Goal: Information Seeking & Learning: Check status

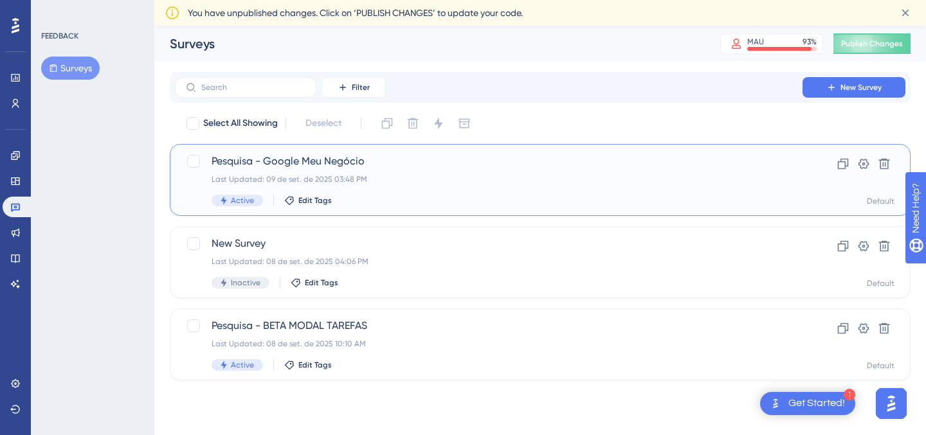
click at [475, 156] on span "Pesquisa - Google Meu Negócio" at bounding box center [488, 161] width 554 height 15
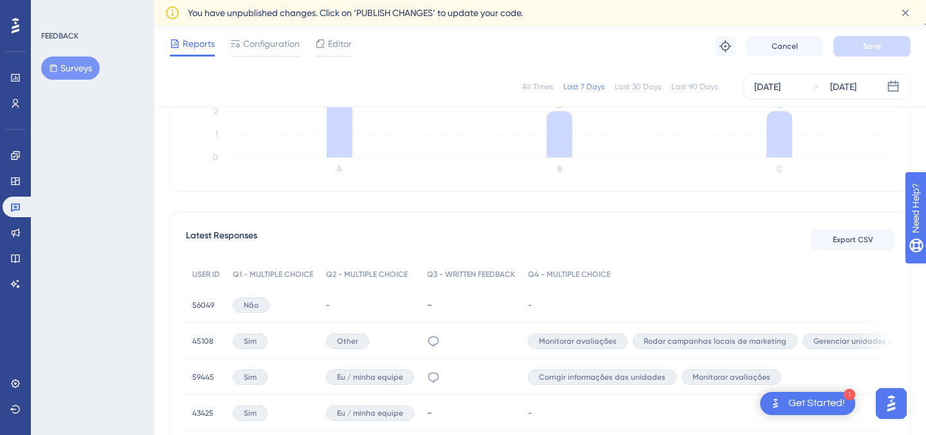
scroll to position [332, 0]
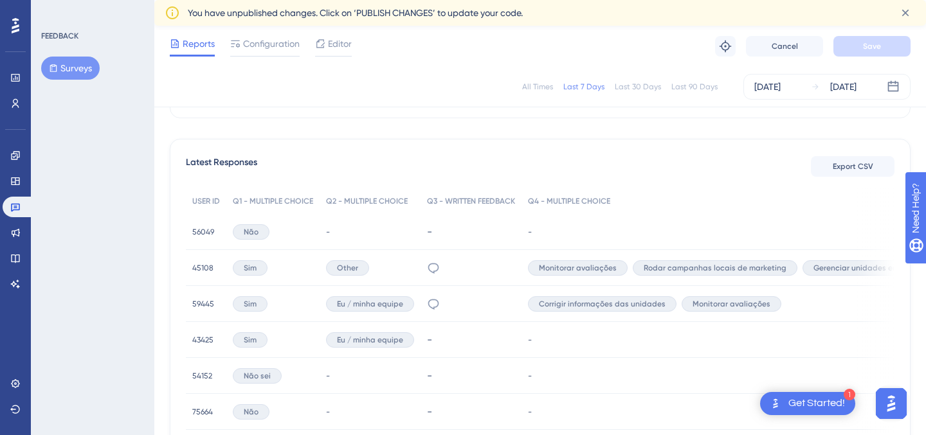
click at [209, 233] on span "56049" at bounding box center [203, 232] width 22 height 10
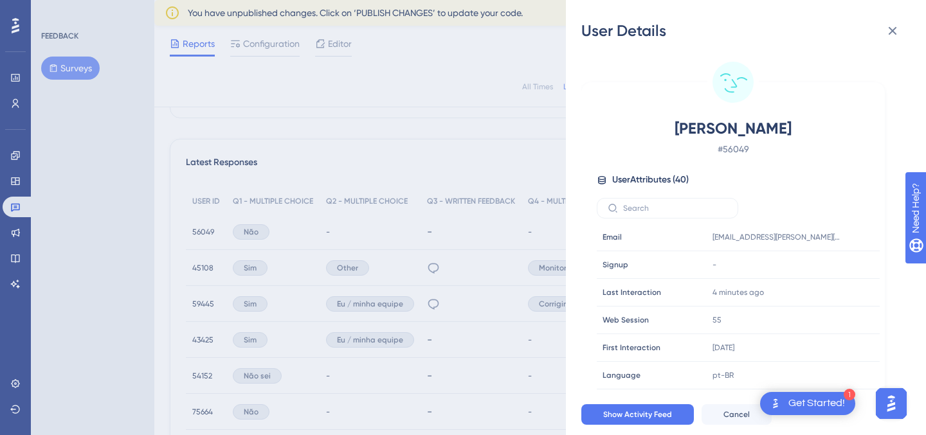
scroll to position [29, 0]
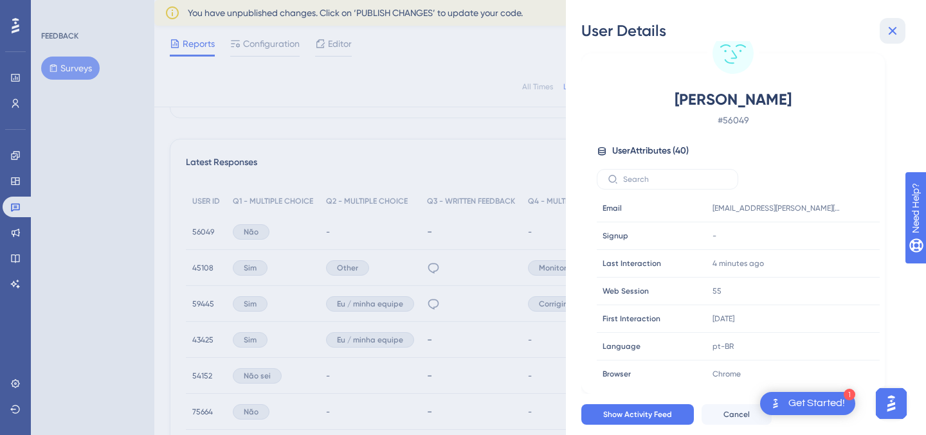
click at [892, 26] on icon at bounding box center [891, 30] width 15 height 15
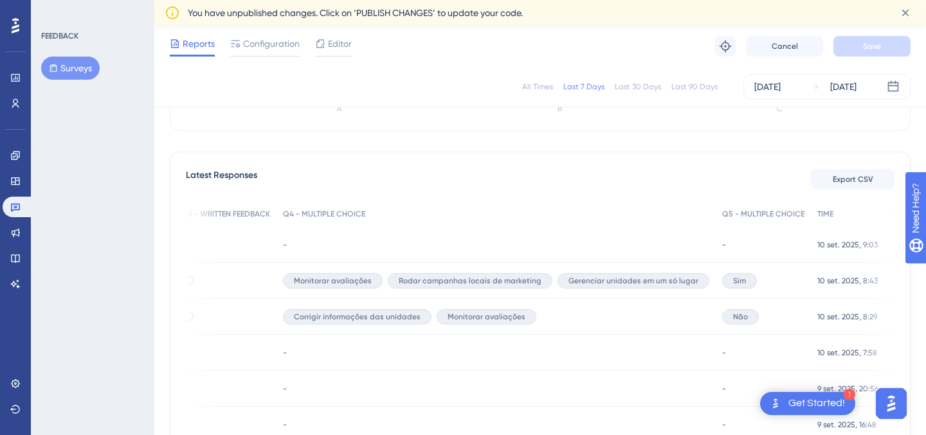
scroll to position [0, 0]
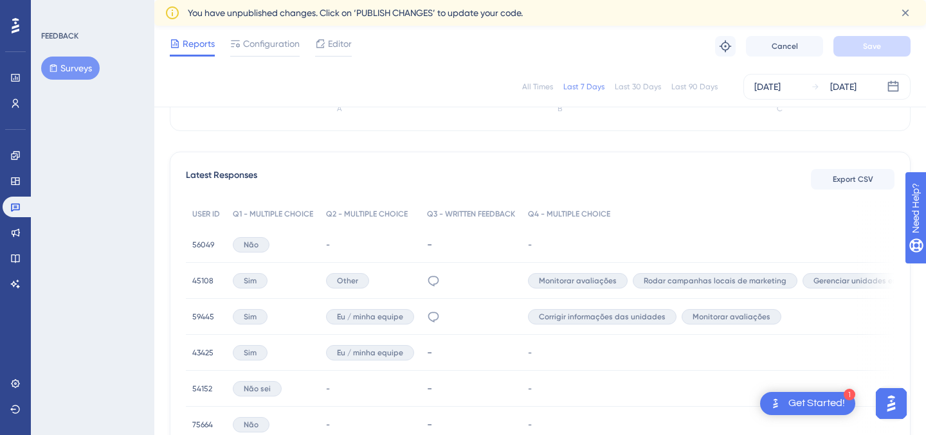
click at [202, 280] on span "45108" at bounding box center [202, 281] width 21 height 10
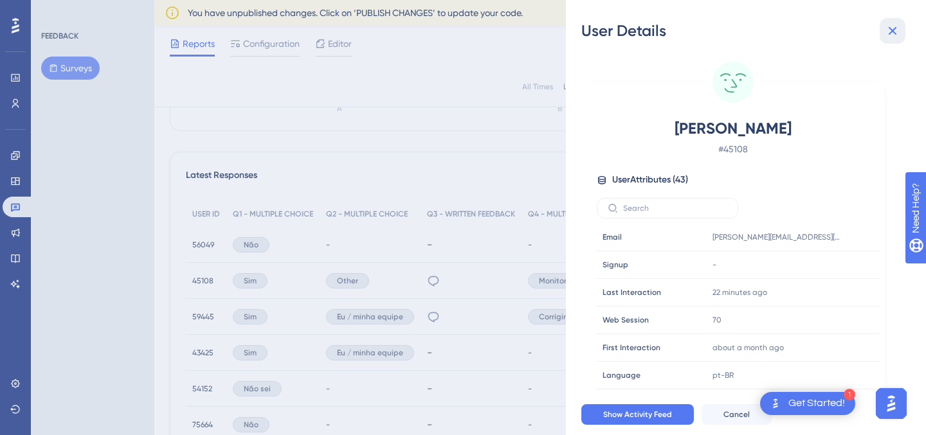
click at [887, 30] on icon at bounding box center [891, 30] width 15 height 15
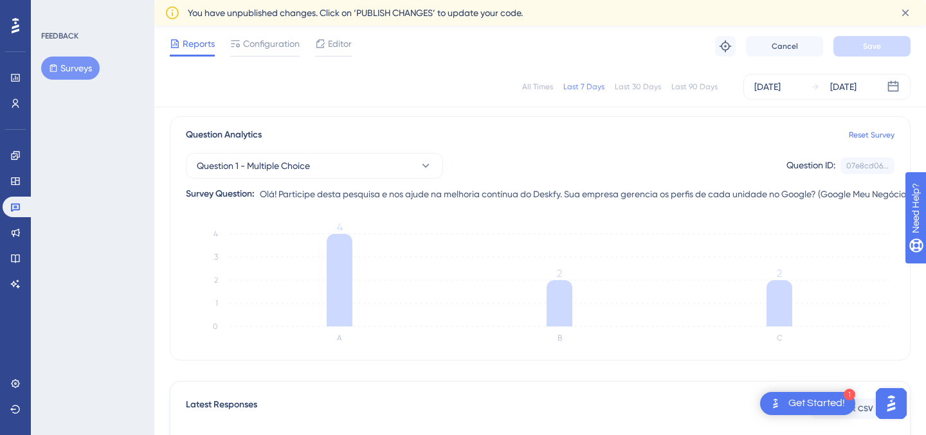
scroll to position [84, 0]
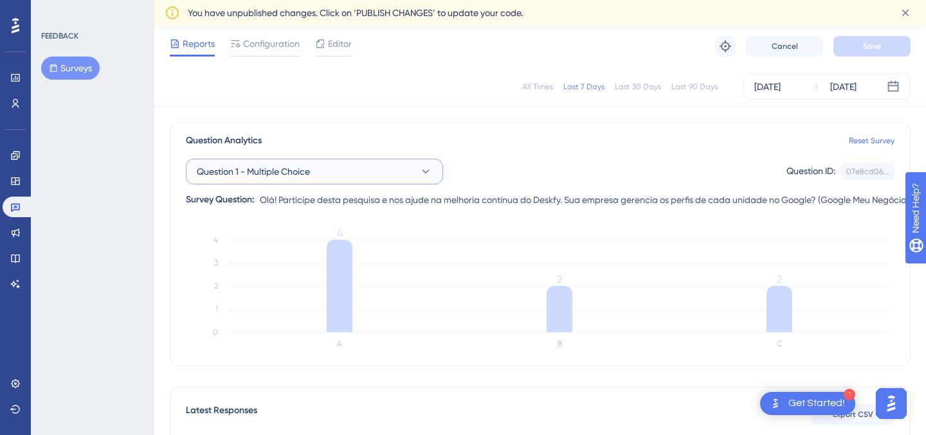
click at [415, 175] on button "Question 1 - Multiple Choice" at bounding box center [314, 172] width 257 height 26
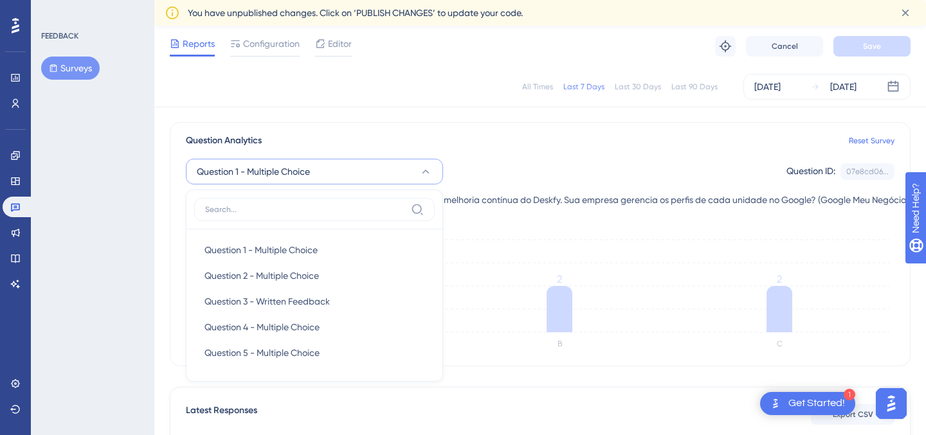
scroll to position [152, 0]
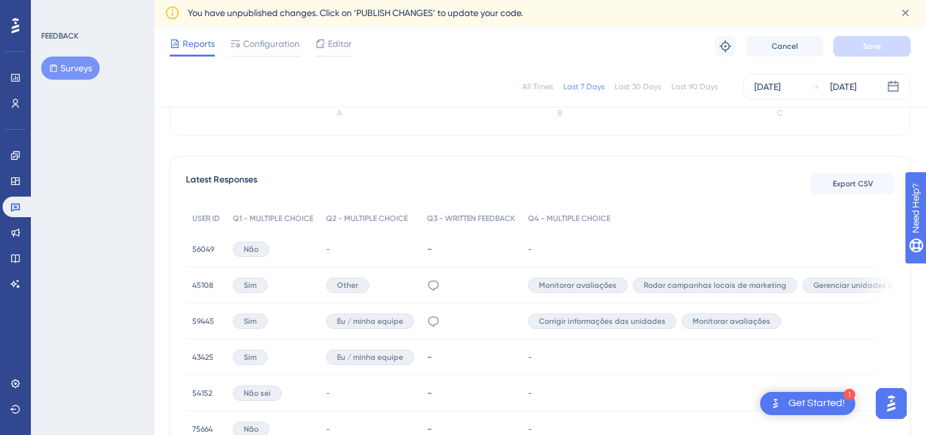
scroll to position [312, 0]
click at [204, 323] on span "59445" at bounding box center [203, 323] width 22 height 10
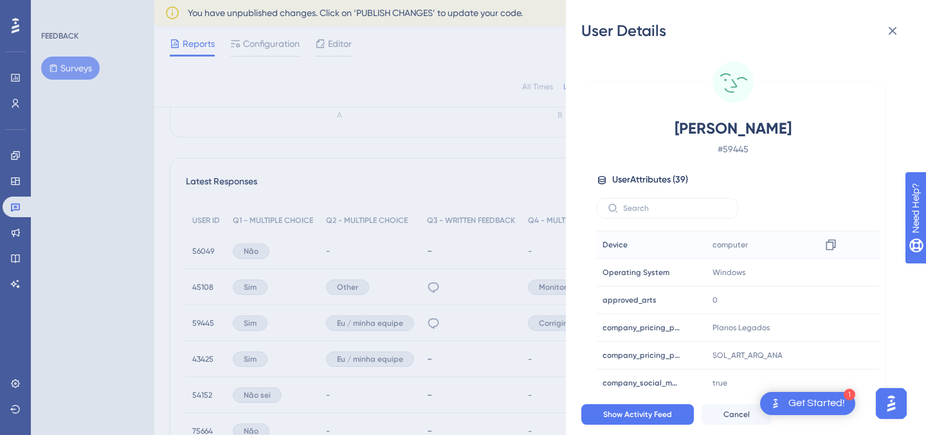
scroll to position [0, 0]
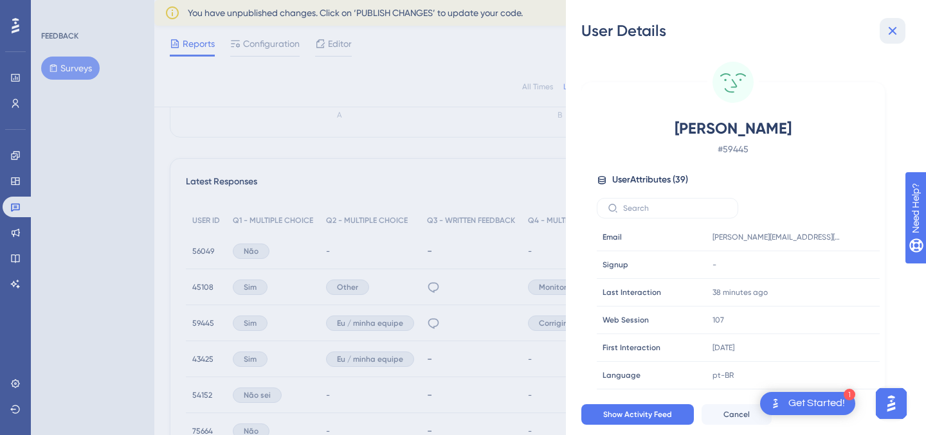
click at [896, 22] on button at bounding box center [892, 31] width 26 height 26
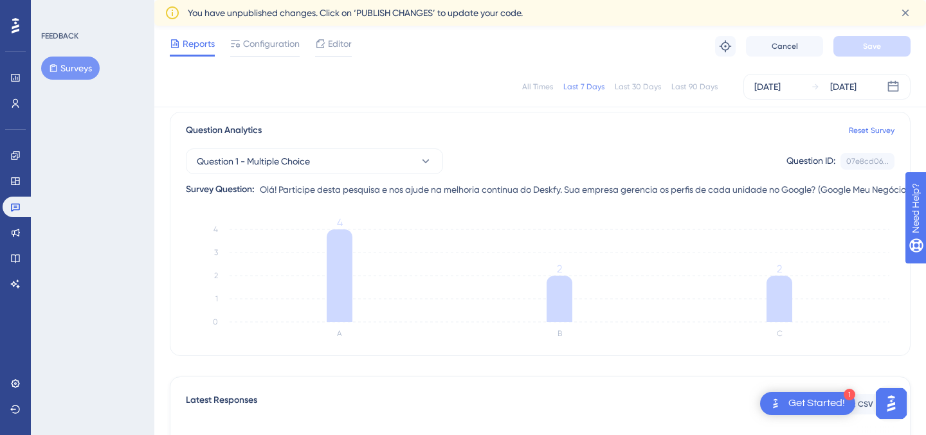
scroll to position [21, 0]
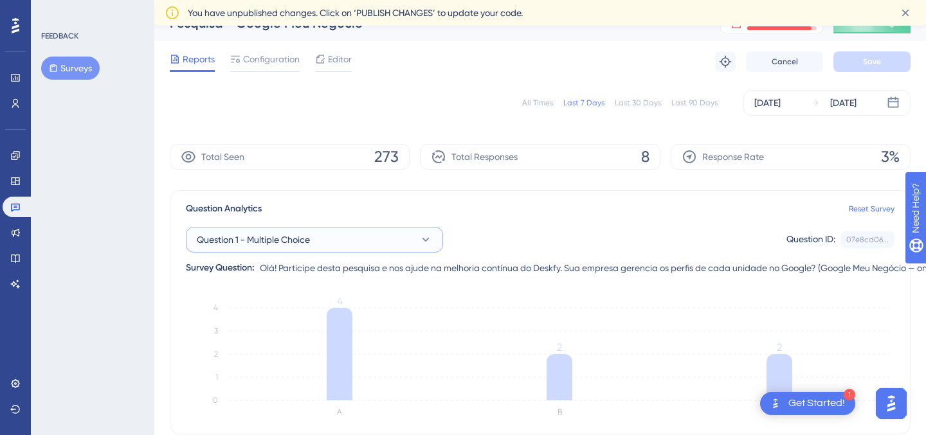
click at [427, 241] on icon at bounding box center [425, 239] width 13 height 13
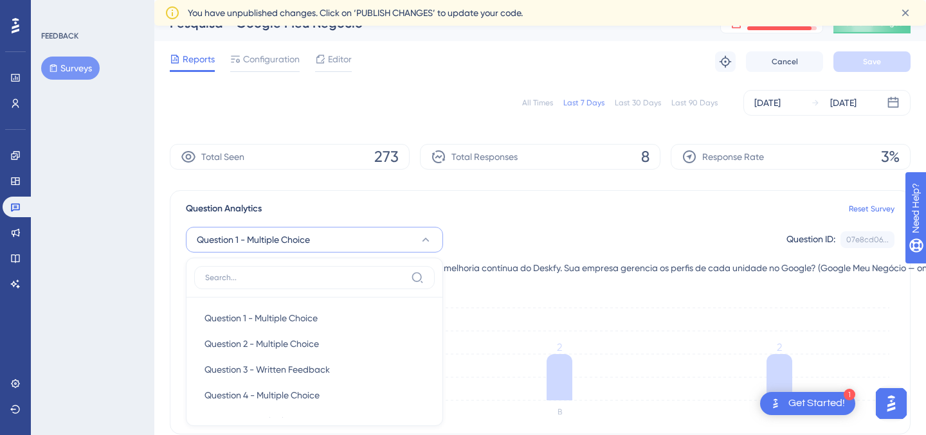
scroll to position [145, 0]
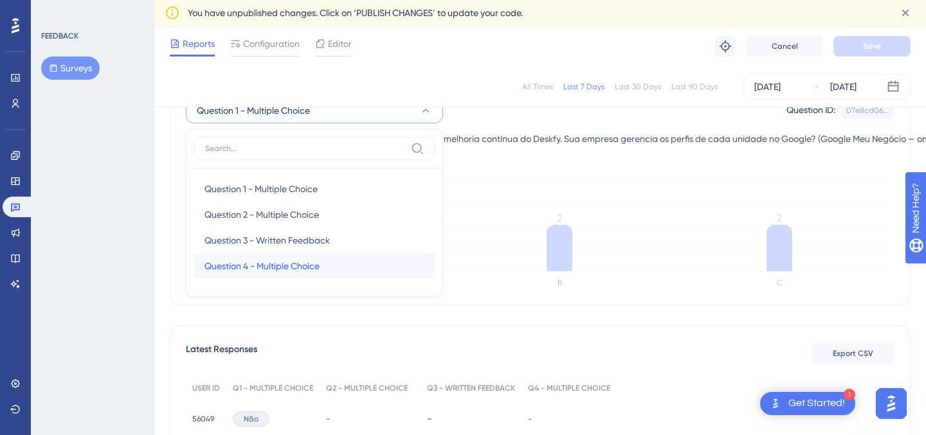
click at [373, 259] on div "Question 4 - Multiple Choice Question 4 - Multiple Choice" at bounding box center [314, 266] width 220 height 26
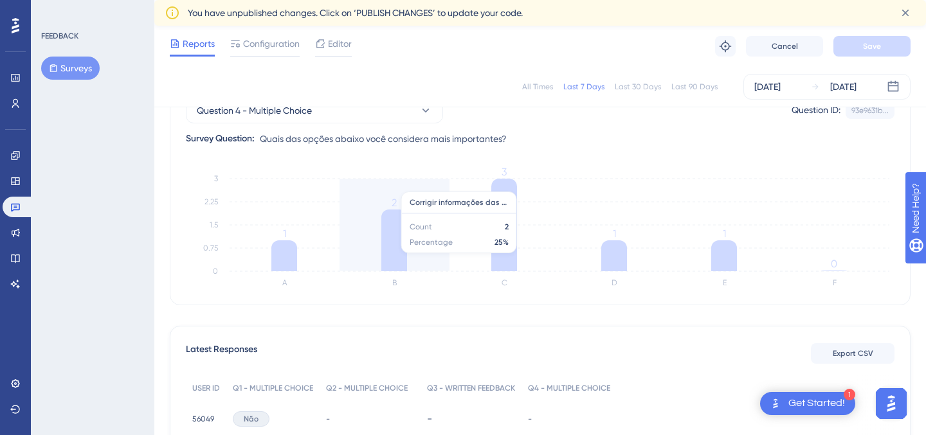
click at [373, 259] on icon "A B C D E F 0 0.75 1.5 2.25 3 1 2 3 1 1 0" at bounding box center [540, 231] width 708 height 129
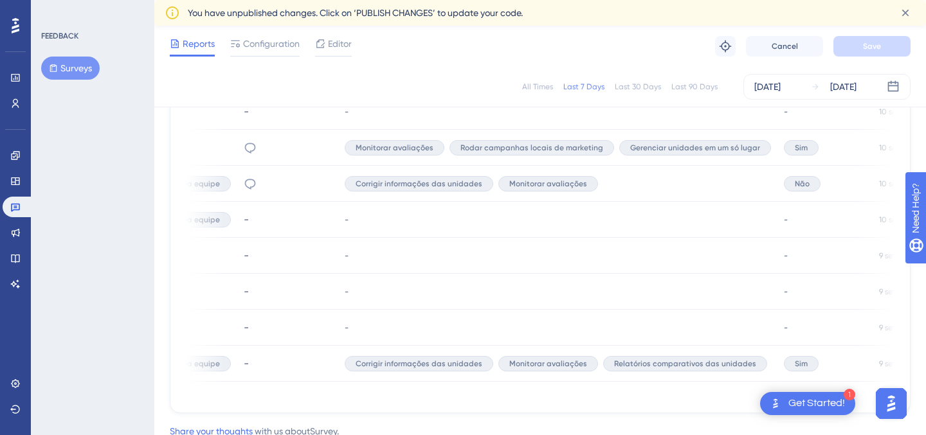
scroll to position [0, 0]
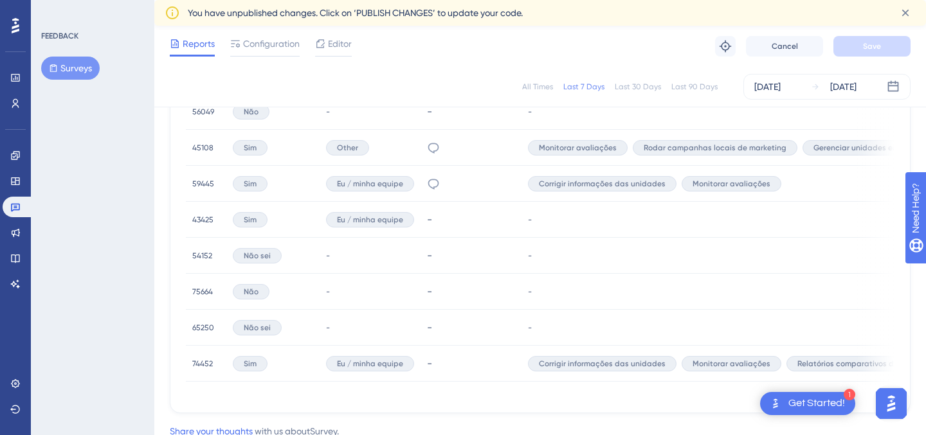
click at [255, 150] on span "Sim" at bounding box center [250, 148] width 13 height 10
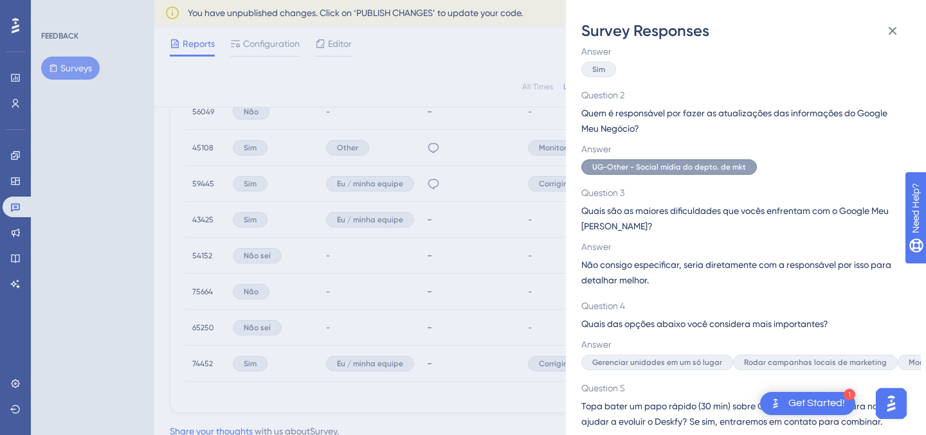
scroll to position [161, 0]
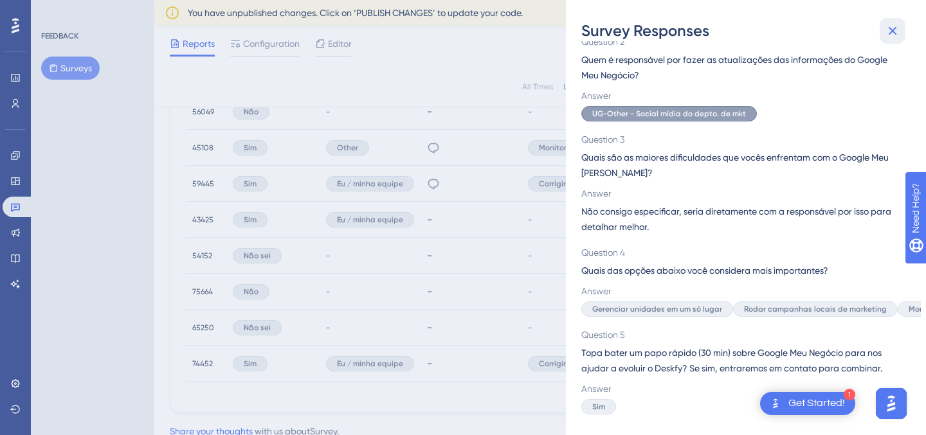
click at [884, 39] on button at bounding box center [892, 31] width 26 height 26
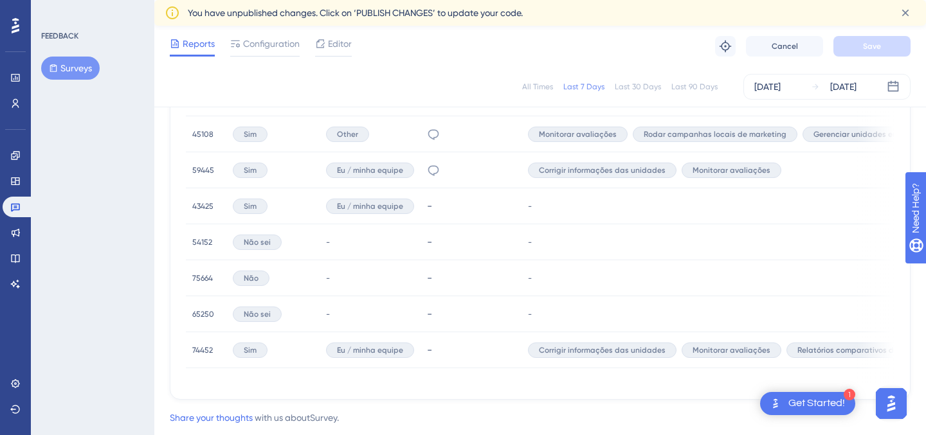
scroll to position [469, 0]
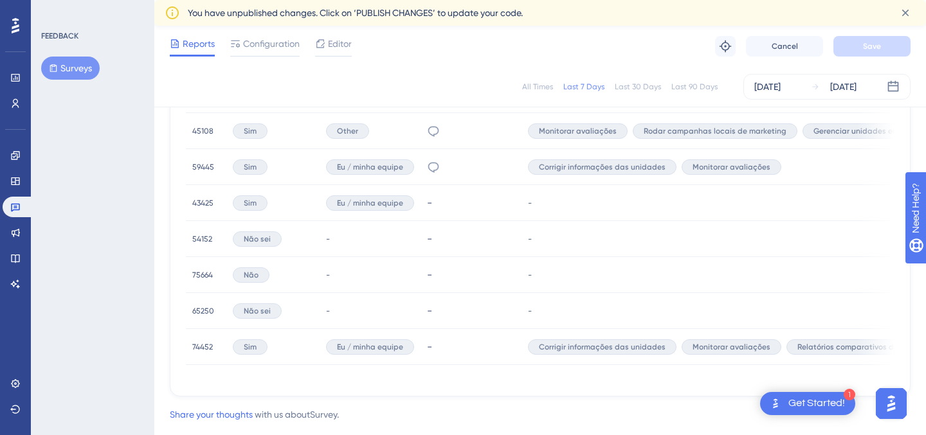
click at [202, 231] on div "54152 54152" at bounding box center [202, 239] width 20 height 36
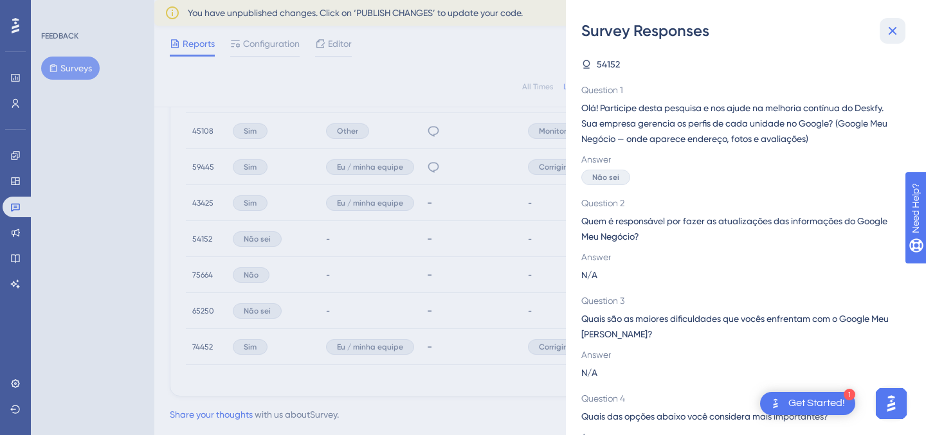
click at [896, 32] on icon at bounding box center [891, 30] width 15 height 15
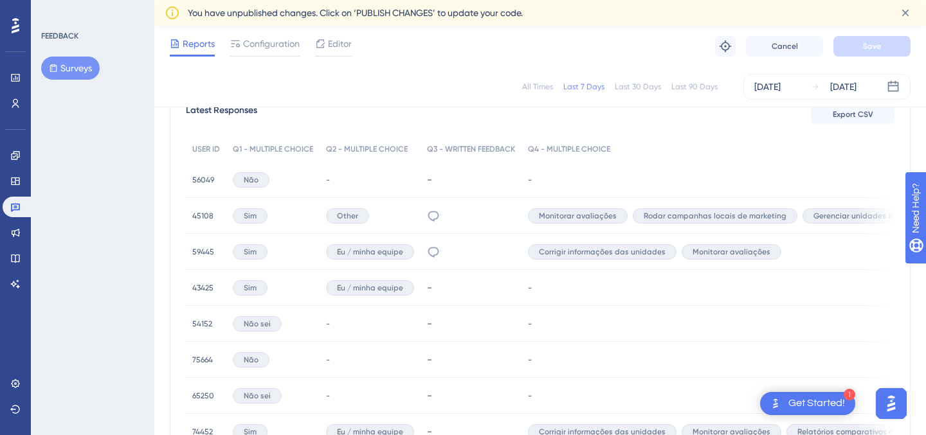
scroll to position [413, 0]
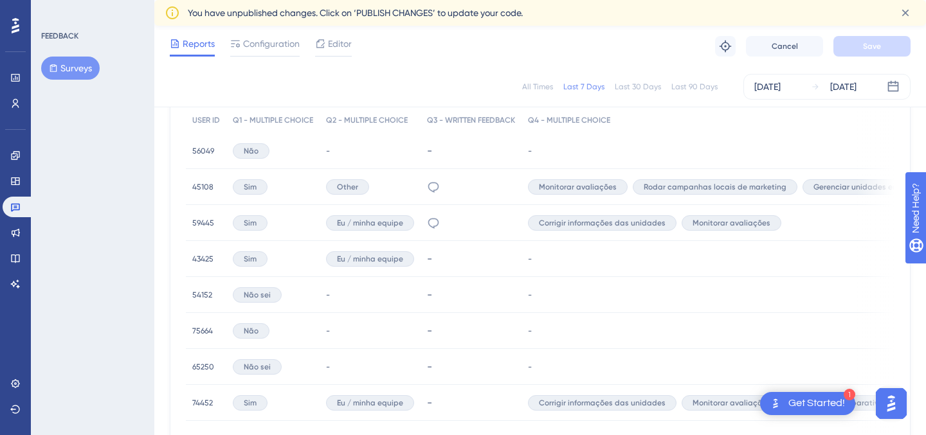
click at [195, 290] on span "54152" at bounding box center [202, 295] width 20 height 10
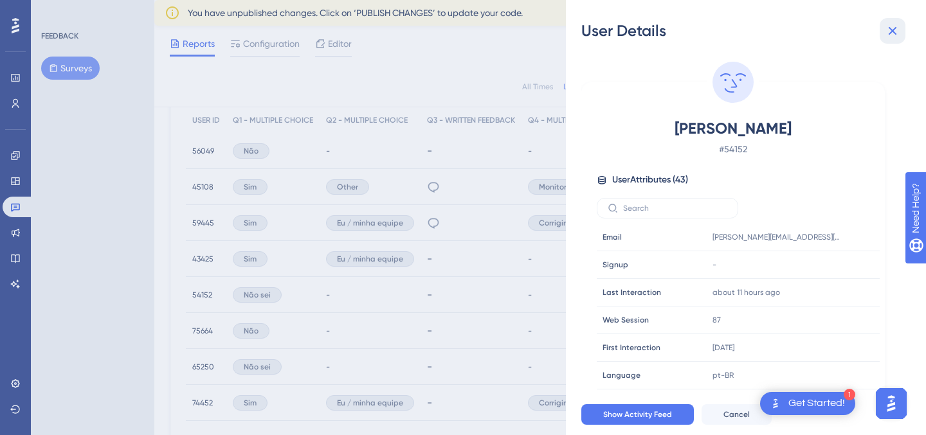
click at [885, 34] on icon at bounding box center [891, 30] width 15 height 15
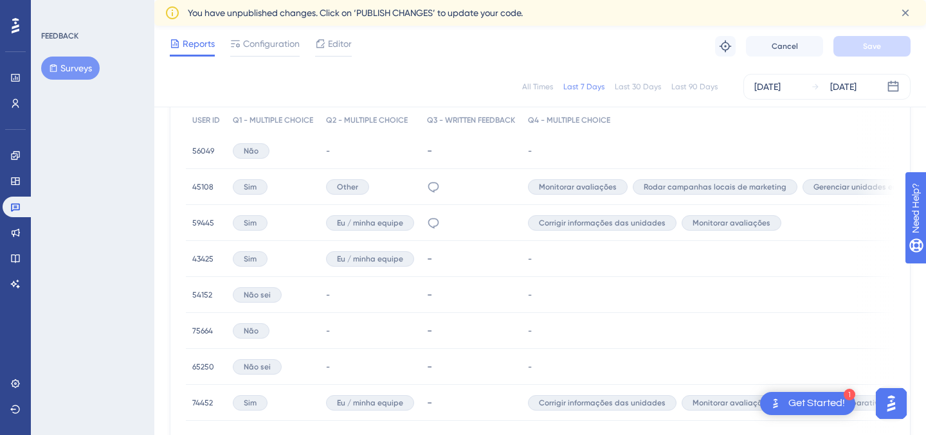
click at [206, 330] on span "75664" at bounding box center [202, 331] width 21 height 10
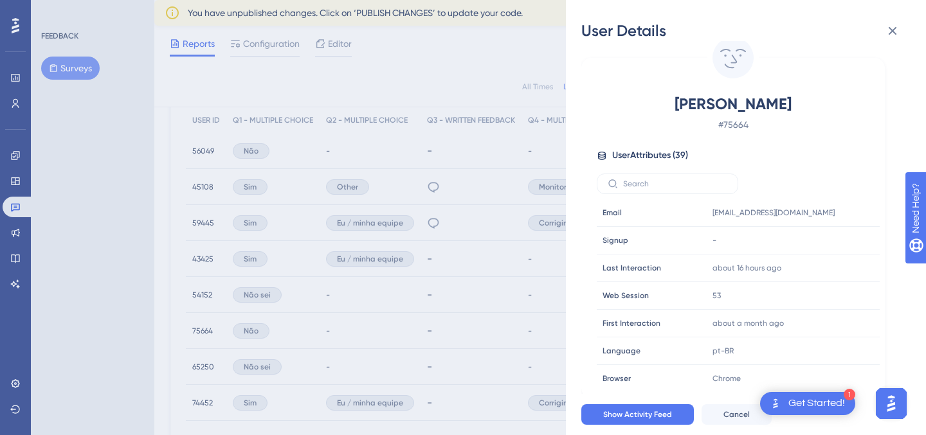
scroll to position [29, 0]
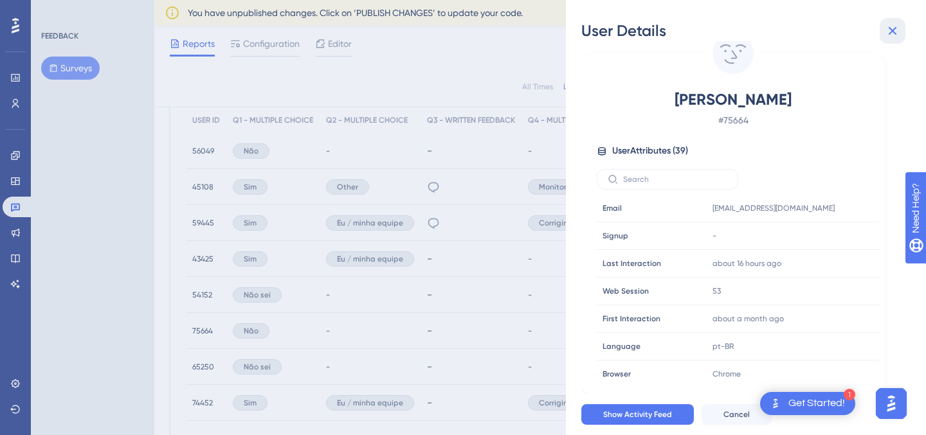
click at [891, 26] on icon at bounding box center [891, 30] width 15 height 15
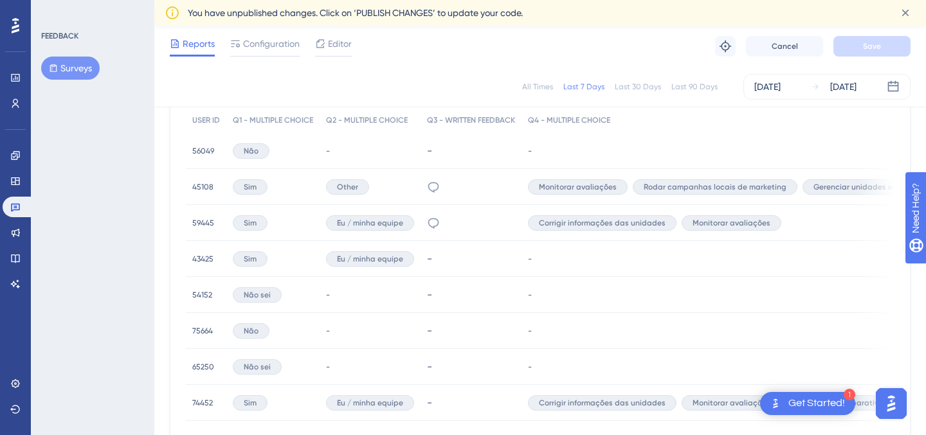
click at [200, 369] on span "65250" at bounding box center [203, 367] width 22 height 10
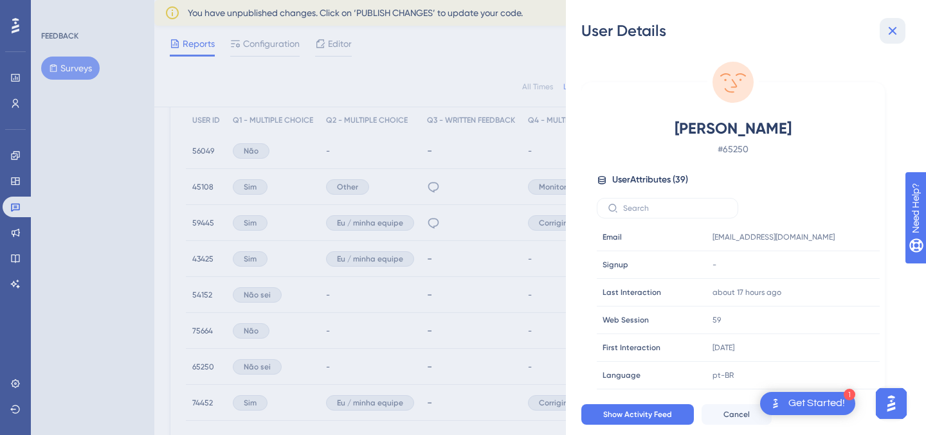
click at [885, 30] on icon at bounding box center [891, 30] width 15 height 15
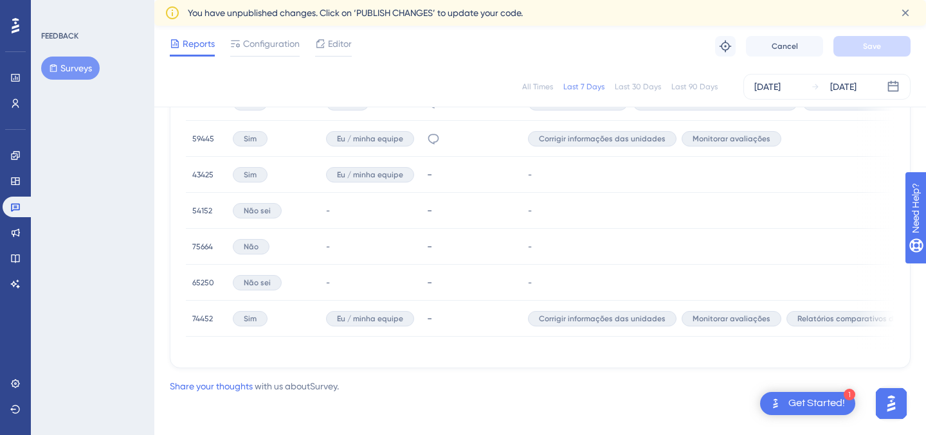
scroll to position [483, 0]
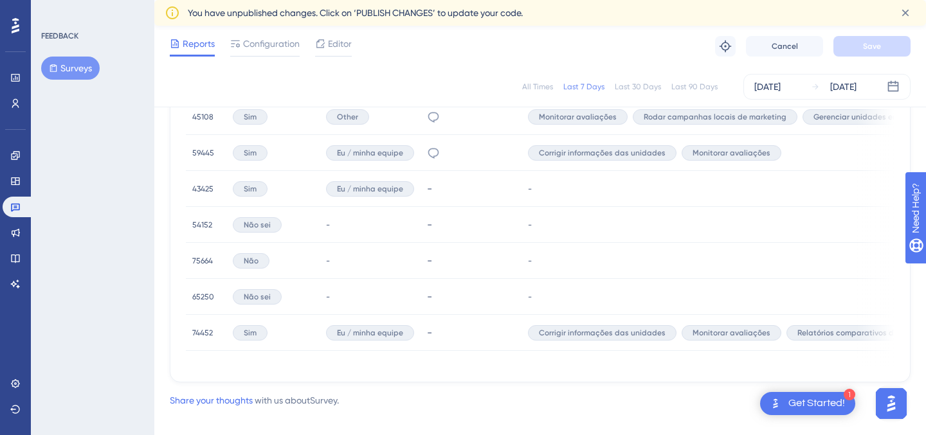
click at [206, 335] on span "74452" at bounding box center [202, 333] width 21 height 10
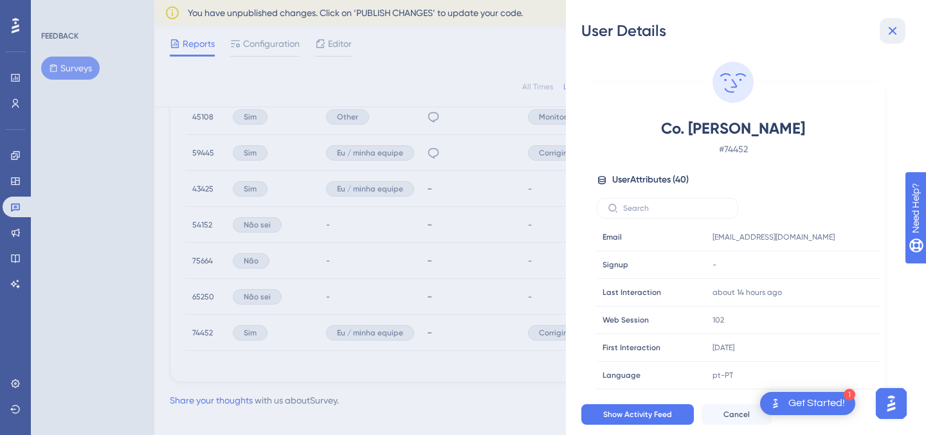
click at [890, 35] on icon at bounding box center [891, 30] width 15 height 15
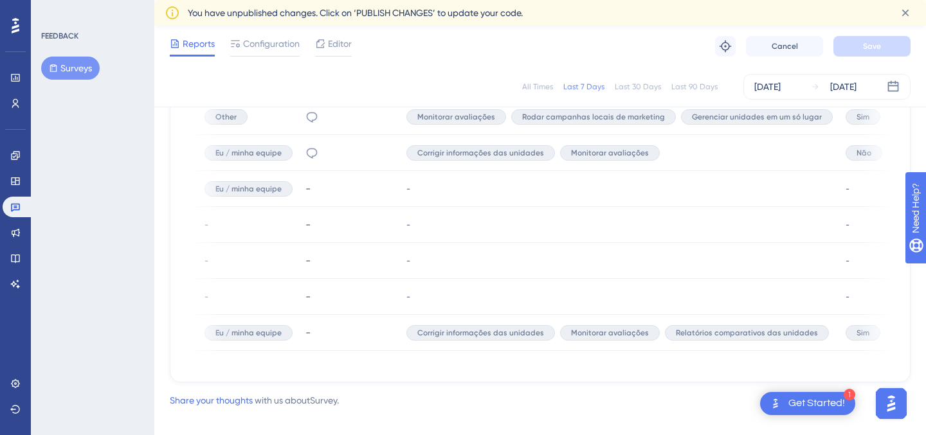
scroll to position [0, 264]
